Goal: Task Accomplishment & Management: Complete application form

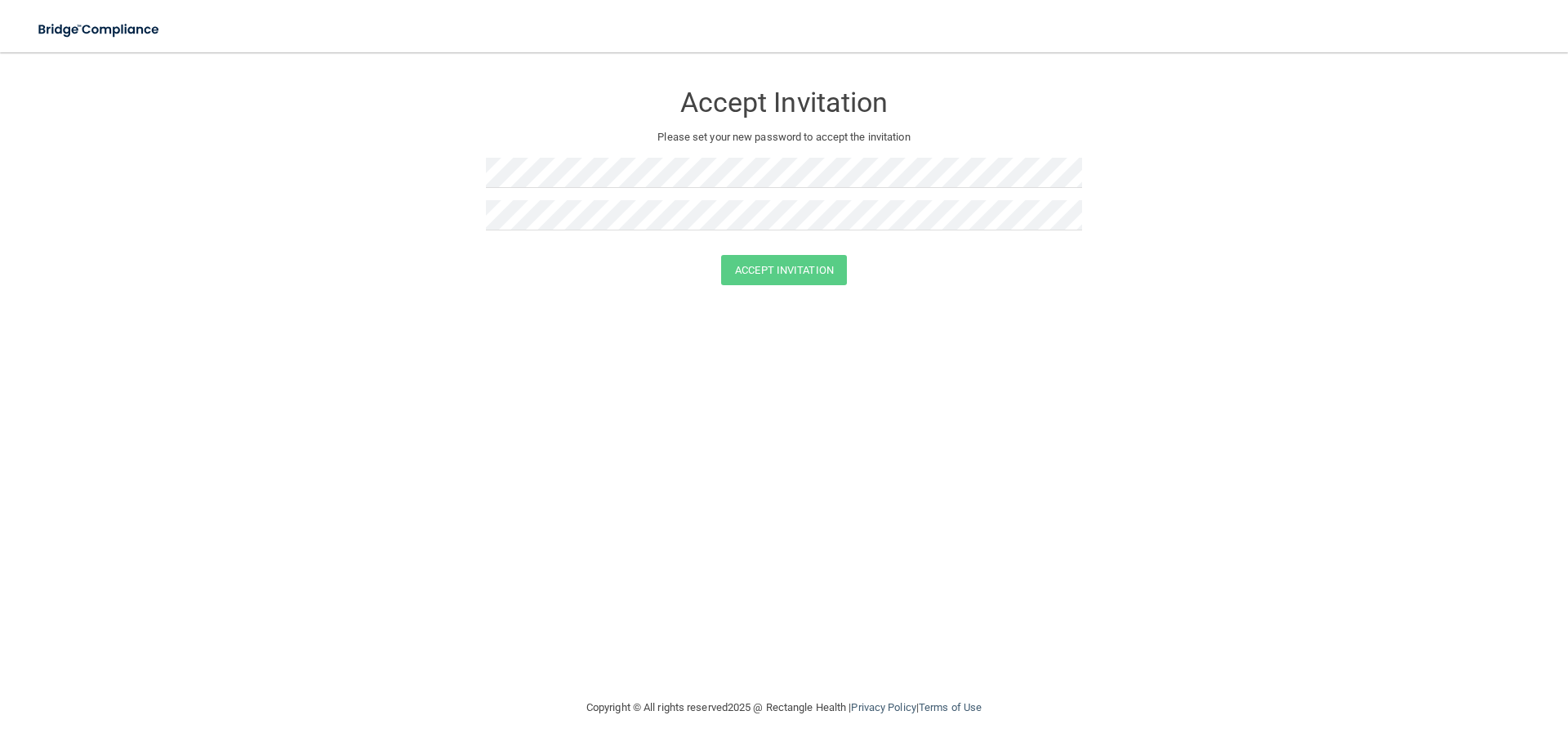
click at [953, 474] on div "Accept Invitation Please set your new password to accept the invitation Accept …" at bounding box center [784, 376] width 1502 height 613
click at [706, 350] on div "Accept Invitation Please set your new password to accept the invitation Accept …" at bounding box center [784, 376] width 1502 height 613
click at [696, 443] on div "Accept Invitation Please set your new password to accept the invitation Accept …" at bounding box center [784, 376] width 1502 height 613
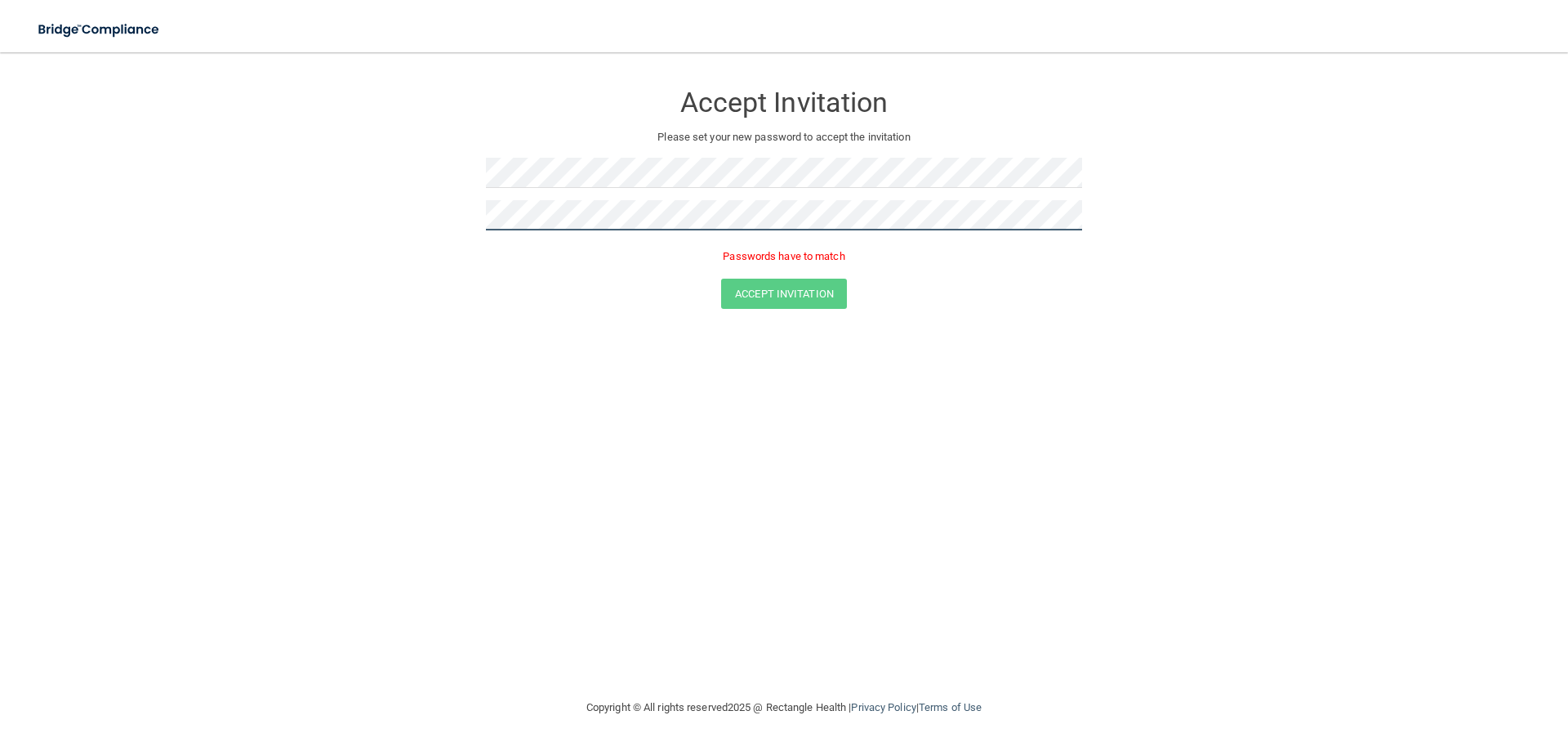
click at [609, 234] on div at bounding box center [784, 221] width 596 height 43
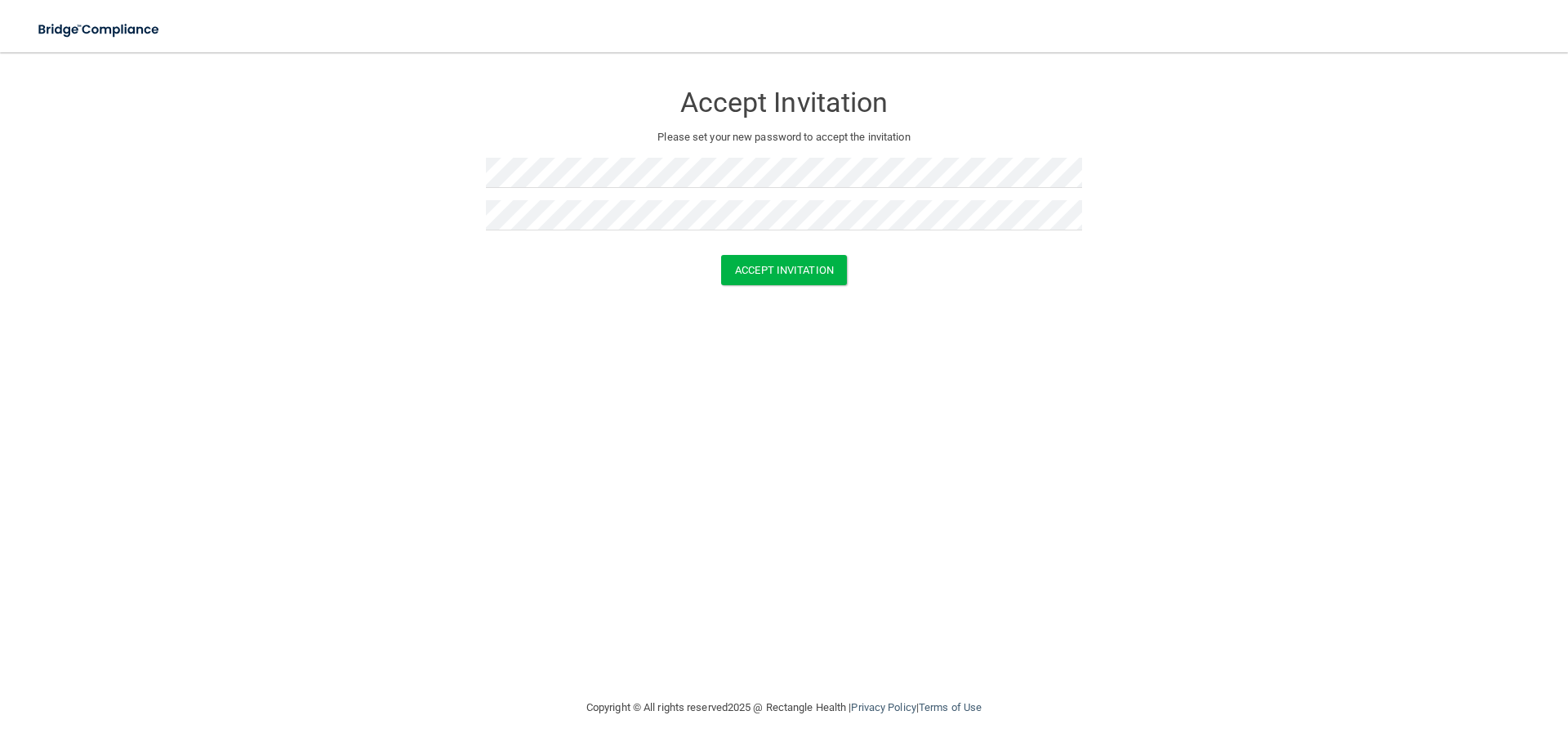
click at [594, 380] on div "Accept Invitation Please set your new password to accept the invitation Accept …" at bounding box center [784, 376] width 1502 height 613
click at [756, 273] on button "Accept Invitation" at bounding box center [784, 270] width 126 height 30
click at [687, 210] on form "Accept Invitation Please set your new password to accept the invitation Token i…" at bounding box center [784, 199] width 1502 height 260
click at [480, 178] on form "Accept Invitation Please set your new password to accept the invitation Token i…" at bounding box center [784, 199] width 1502 height 260
click at [775, 297] on button "Accept Invitation" at bounding box center [784, 293] width 126 height 30
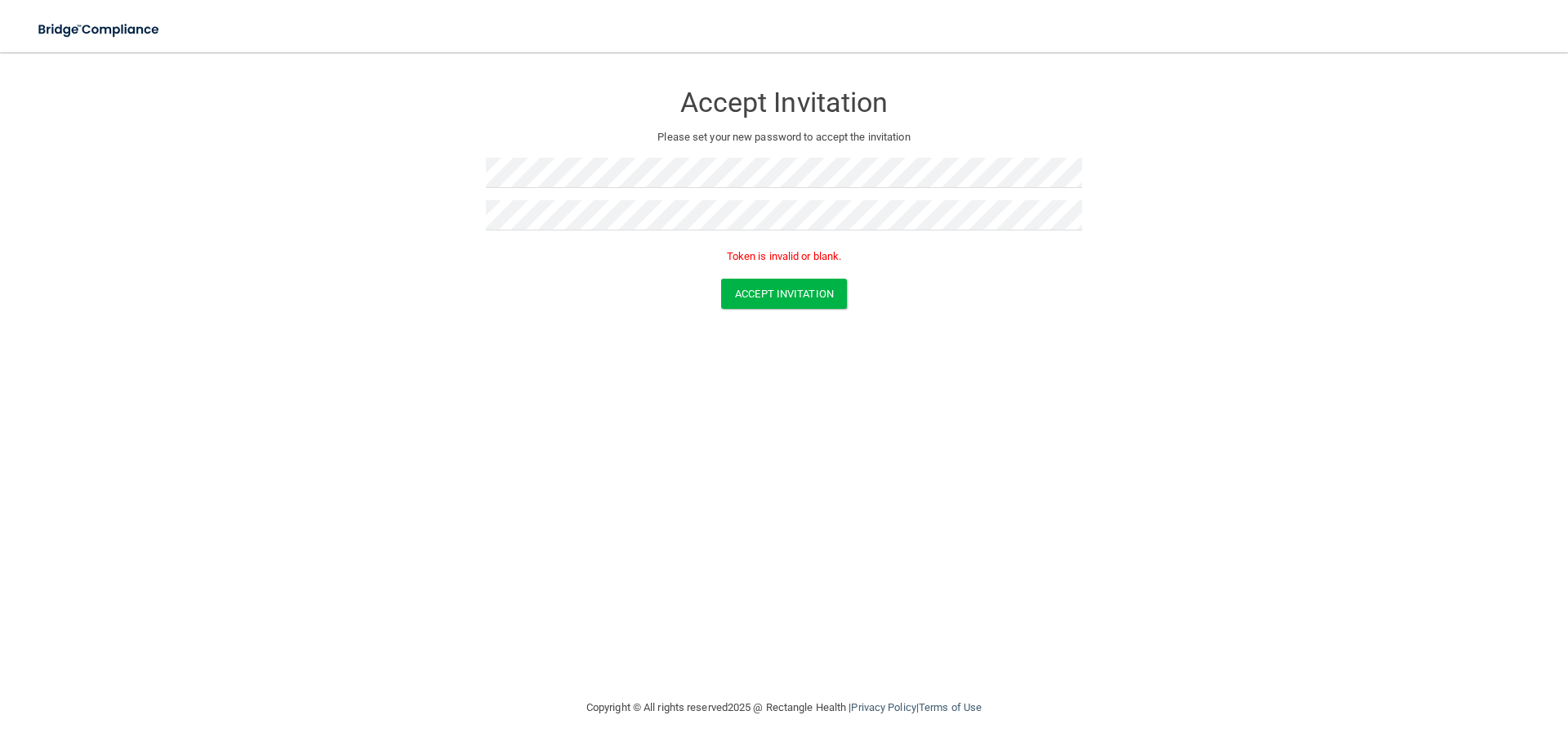
click at [483, 210] on form "Accept Invitation Please set your new password to accept the invitation Token i…" at bounding box center [784, 199] width 1502 height 260
click at [778, 296] on button "Accept Invitation" at bounding box center [784, 293] width 126 height 30
click at [780, 361] on div "Accept Invitation Please set your new password to accept the invitation Accept …" at bounding box center [784, 376] width 1502 height 613
click at [772, 272] on button "Accept Invitation" at bounding box center [784, 270] width 126 height 30
click at [556, 188] on div at bounding box center [784, 180] width 596 height 43
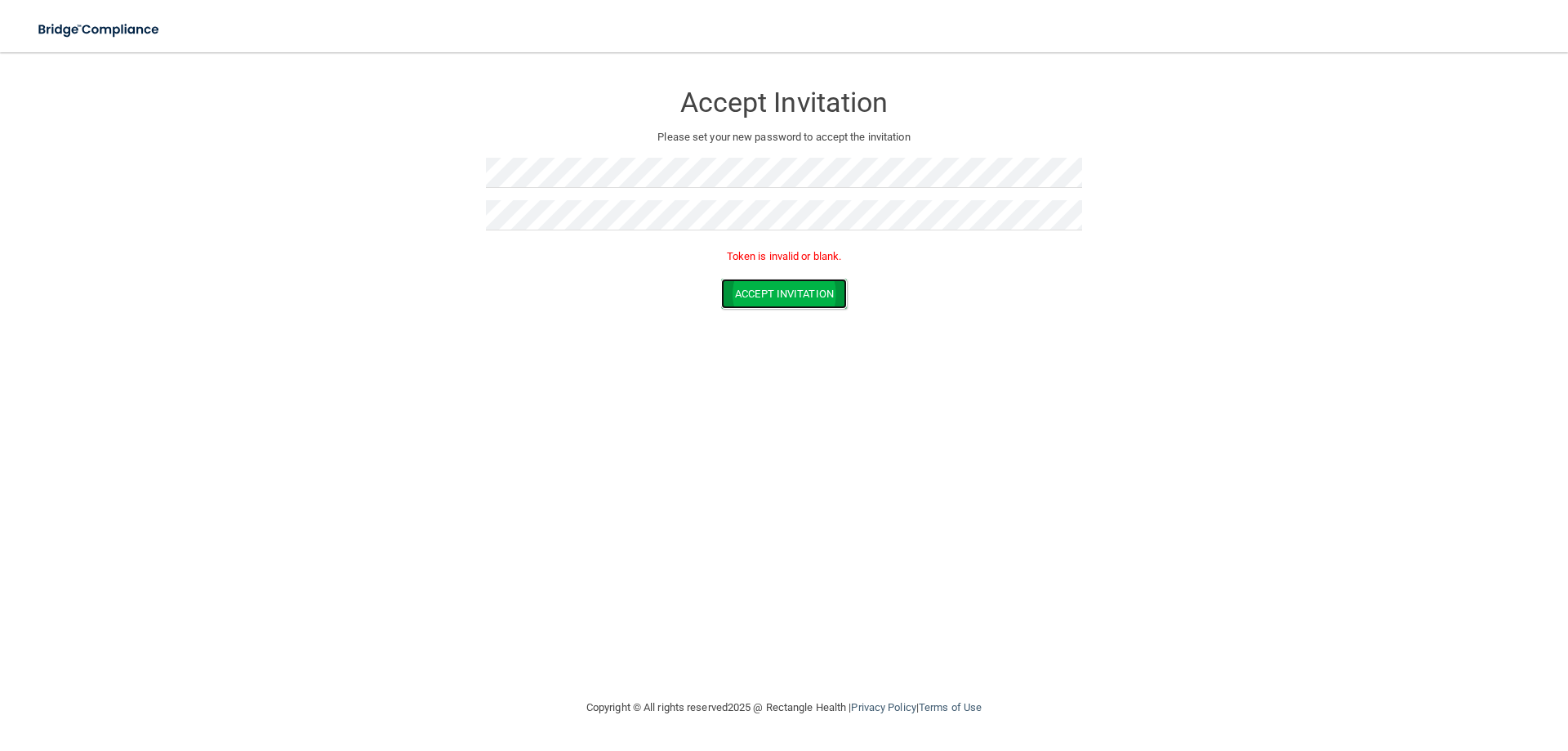
click at [814, 300] on button "Accept Invitation" at bounding box center [784, 293] width 126 height 30
click at [636, 357] on div "Accept Invitation Please set your new password to accept the invitation Accept …" at bounding box center [784, 376] width 1502 height 613
click at [488, 282] on div "Accept Invitation" at bounding box center [784, 270] width 1527 height 30
click at [680, 386] on div "Accept Invitation Please set your new password to accept the invitation Accept …" at bounding box center [784, 376] width 1502 height 613
click at [755, 272] on button "Accept Invitation" at bounding box center [784, 270] width 126 height 30
